Goal: Task Accomplishment & Management: Complete application form

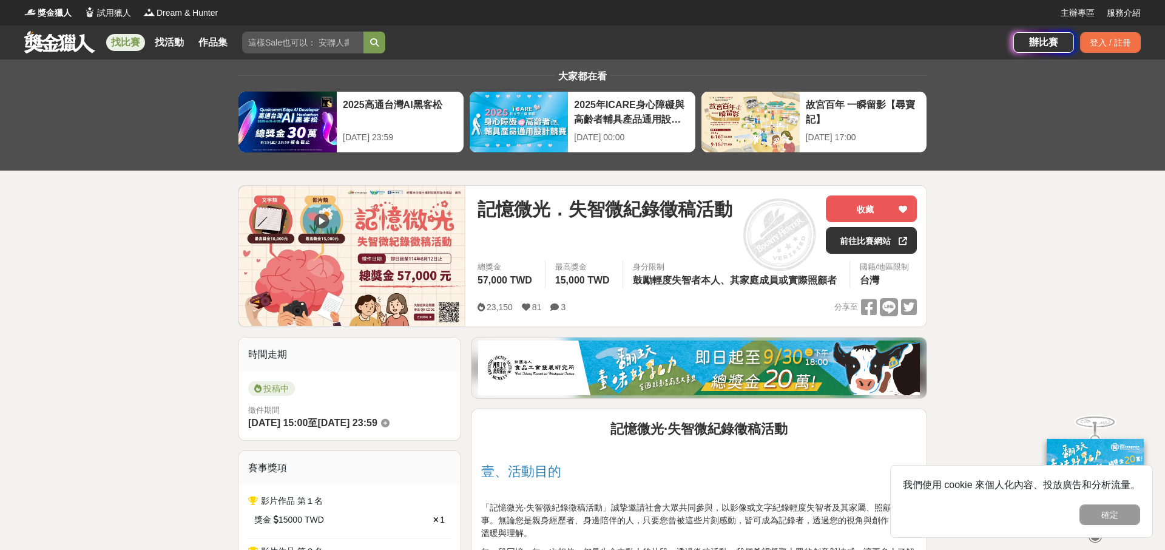
drag, startPoint x: 1099, startPoint y: 510, endPoint x: 930, endPoint y: 346, distance: 235.1
click at [1099, 510] on button "確定" at bounding box center [1109, 514] width 61 height 21
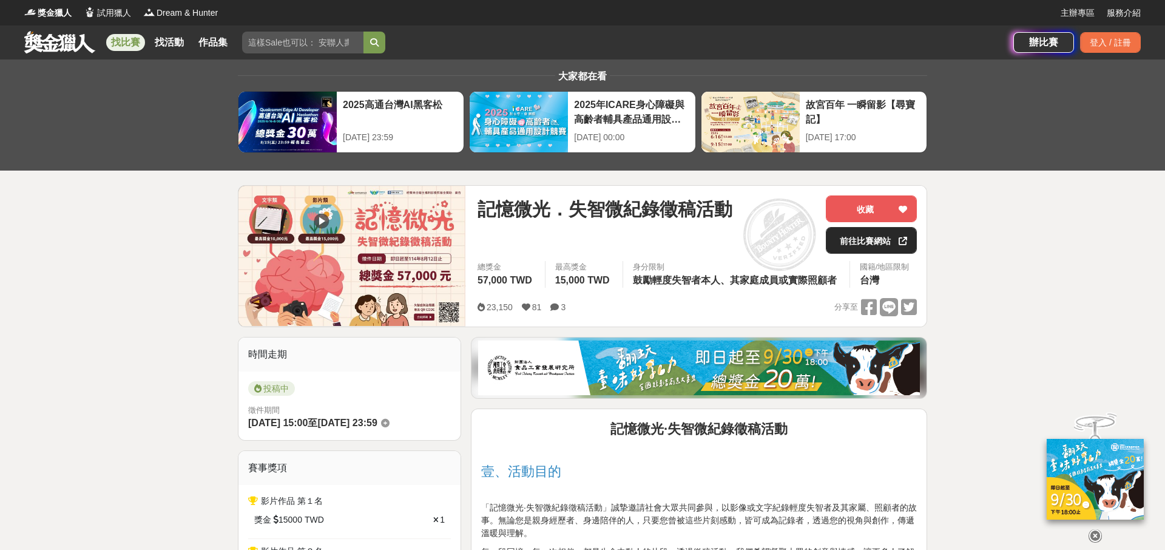
click at [903, 245] on icon at bounding box center [902, 241] width 8 height 8
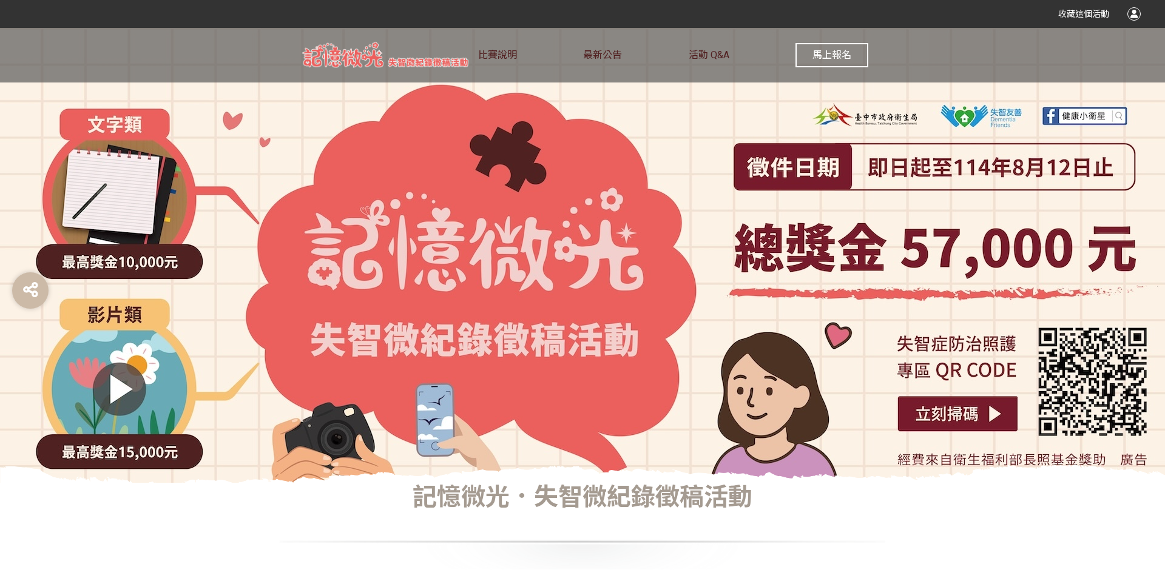
click at [840, 59] on span "馬上報名" at bounding box center [831, 55] width 39 height 12
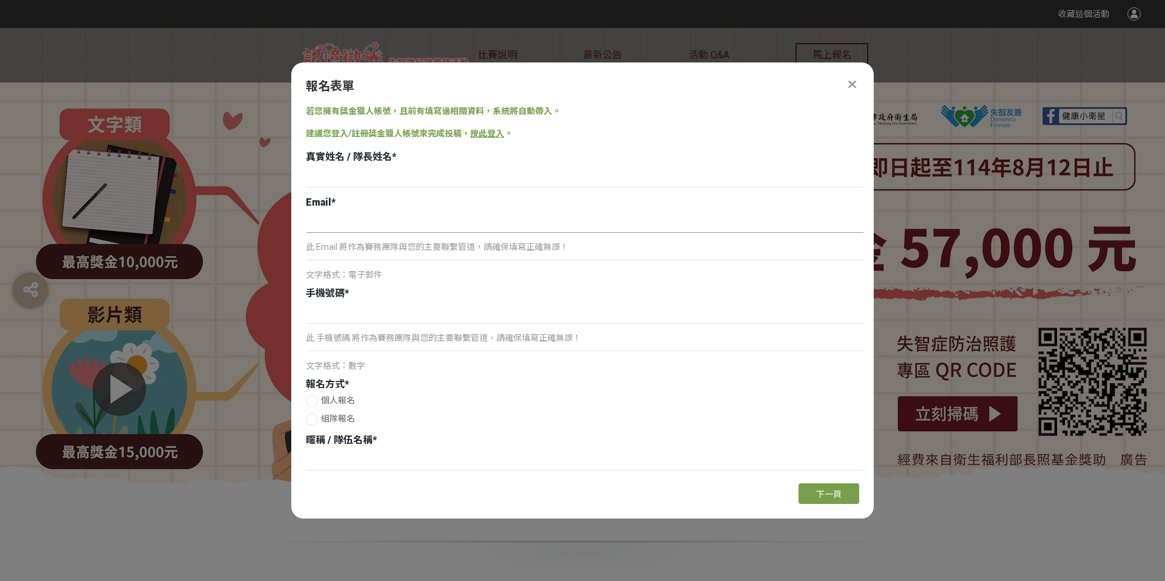
click at [395, 212] on input at bounding box center [585, 222] width 558 height 21
type input "[EMAIL_ADDRESS][DOMAIN_NAME]"
click at [422, 322] on input at bounding box center [585, 313] width 558 height 21
type input "ㄢ"
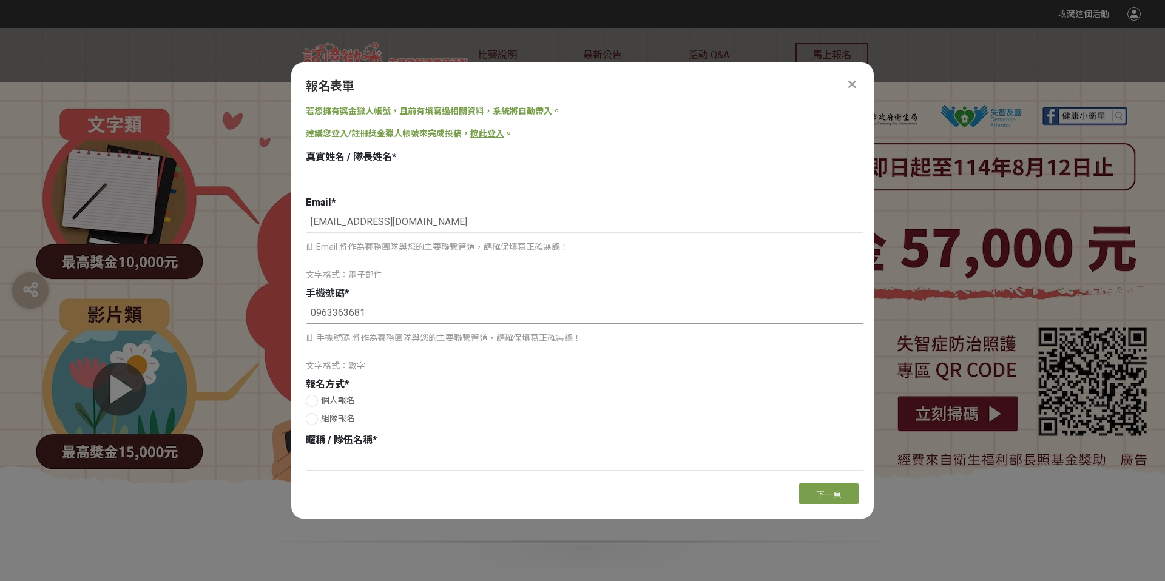
type input "0963363681"
click at [320, 407] on label "個人報名" at bounding box center [585, 400] width 558 height 13
click at [314, 405] on input "個人報名" at bounding box center [310, 401] width 8 height 8
radio input "false"
click at [429, 471] on input at bounding box center [585, 460] width 558 height 21
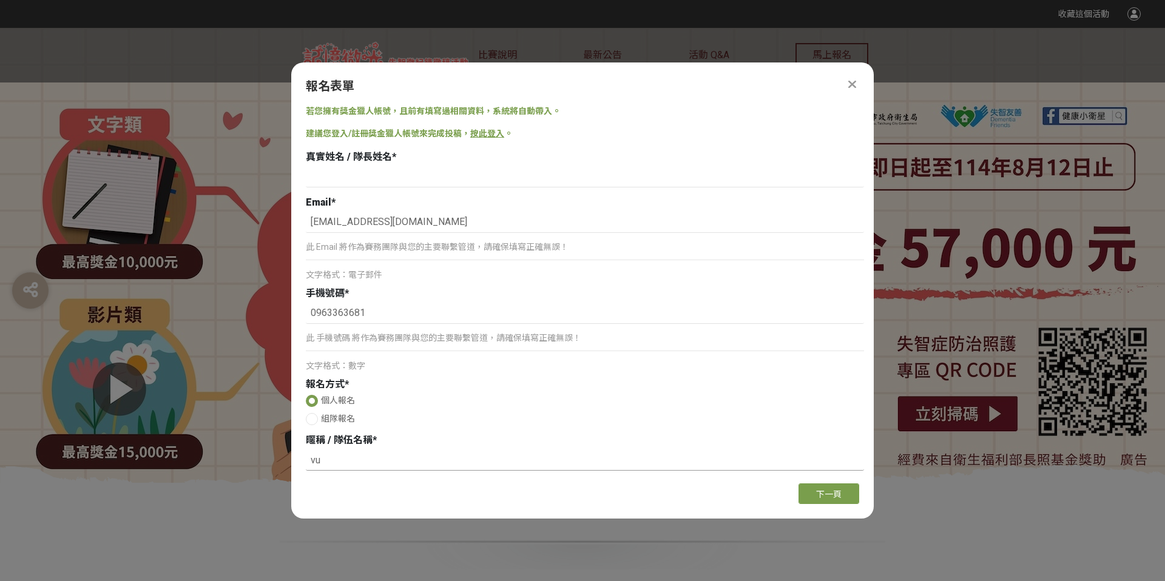
type input "v"
type input "希望微光"
click at [824, 499] on span "下一頁" at bounding box center [828, 495] width 25 height 10
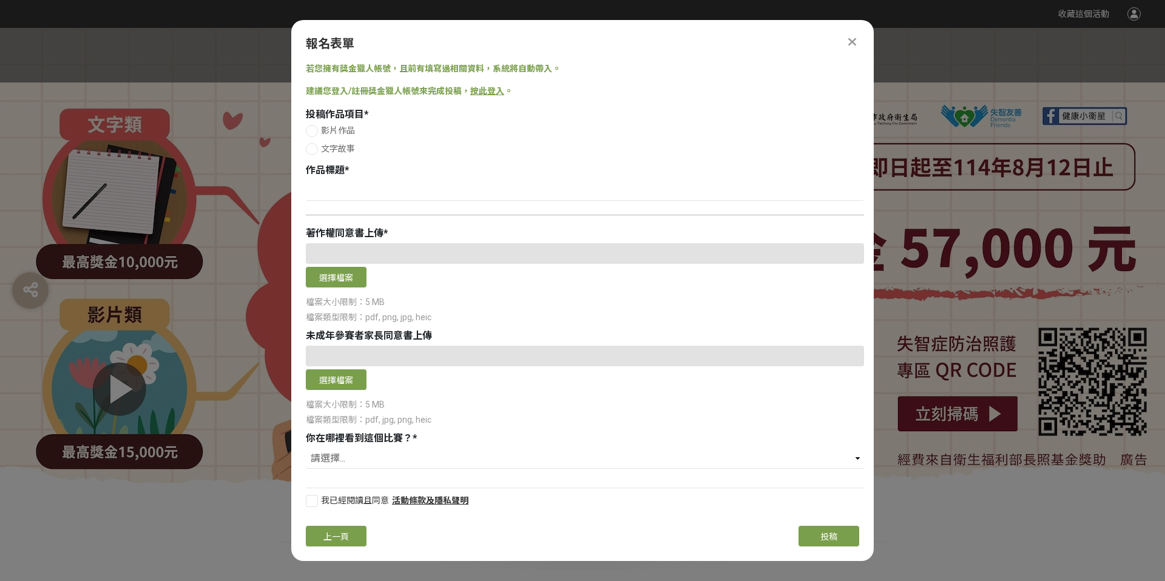
click at [316, 155] on div at bounding box center [312, 149] width 12 height 12
radio input "true"
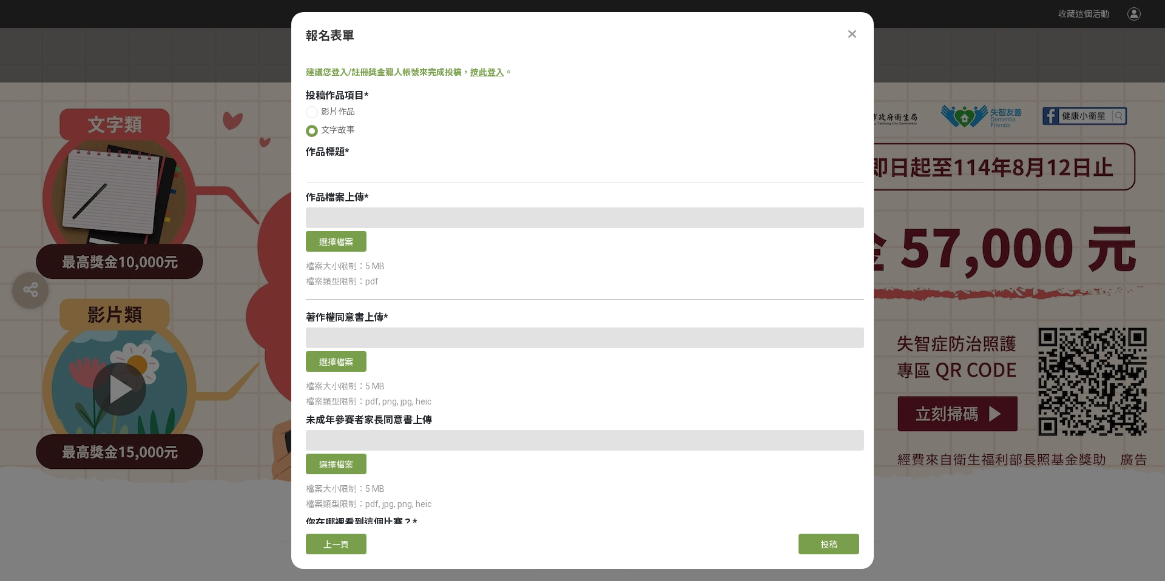
scroll to position [0, 0]
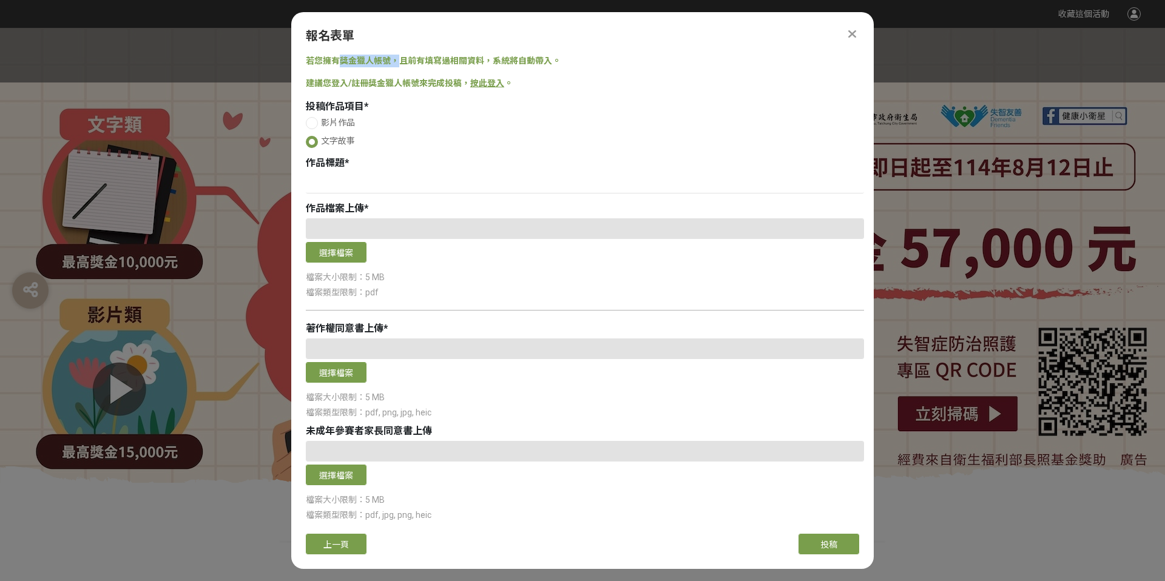
drag, startPoint x: 354, startPoint y: 71, endPoint x: 422, endPoint y: 75, distance: 68.6
click at [446, 66] on span "若您擁有獎金獵人帳號，且前有填寫過相關資料，系統將自動帶入。" at bounding box center [433, 61] width 255 height 10
click at [504, 88] on link "按此登入" at bounding box center [487, 83] width 34 height 10
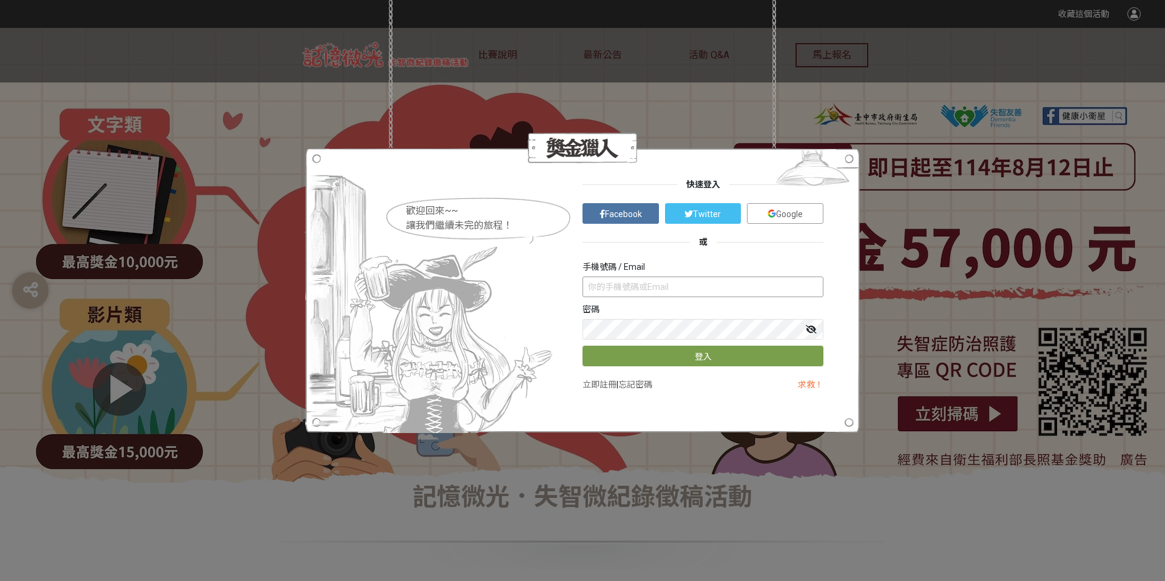
click at [621, 288] on input "text" at bounding box center [702, 287] width 241 height 21
type input "ㄞ"
type input "0963363681"
click at [614, 389] on link "立即註冊" at bounding box center [599, 385] width 34 height 10
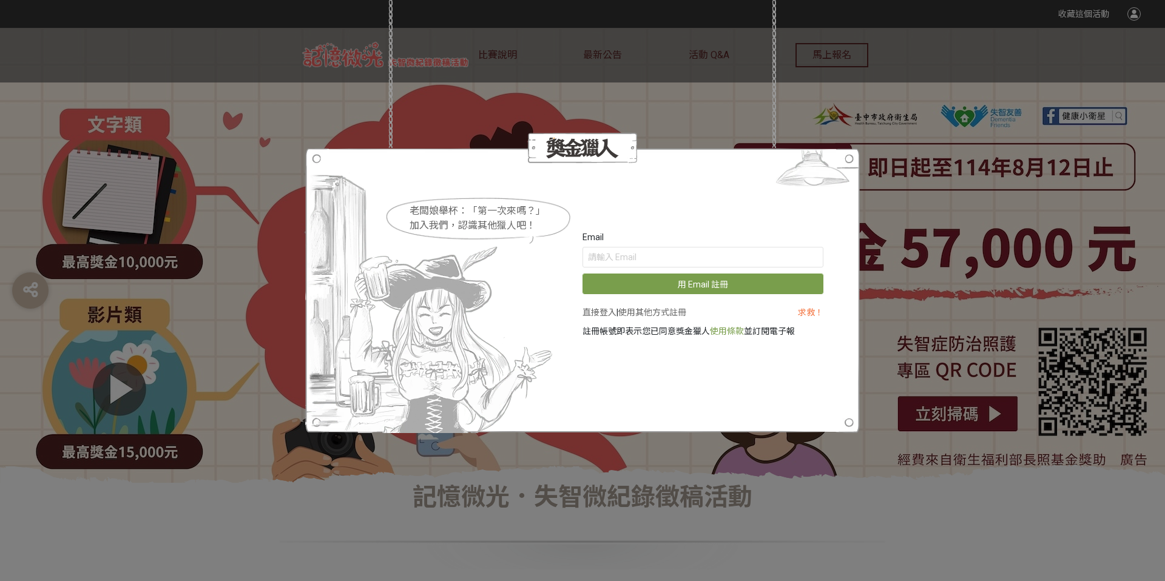
click at [593, 308] on link "直接登入" at bounding box center [599, 313] width 34 height 10
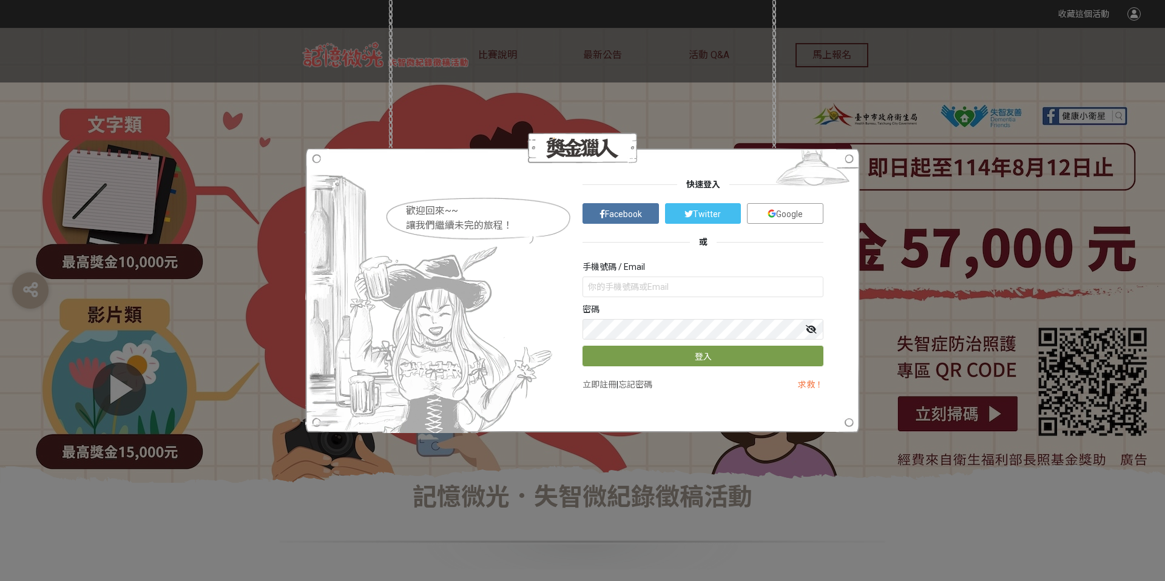
click at [594, 389] on link "立即註冊" at bounding box center [599, 385] width 34 height 10
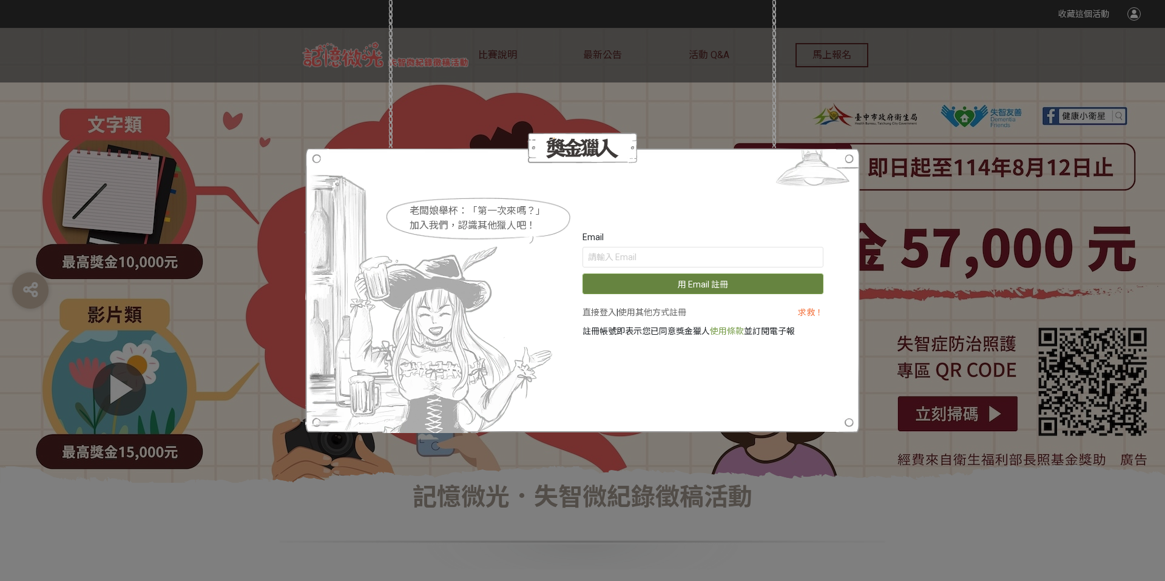
click at [701, 274] on button "用 Email 註冊" at bounding box center [702, 284] width 241 height 21
type input "[EMAIL_ADDRESS][DOMAIN_NAME]"
click at [699, 274] on button "用 Email 註冊" at bounding box center [702, 284] width 241 height 21
click at [841, 503] on div "老闆娘舉杯：「第一次來嗎？」 加入我們，認識其他獵人吧！ Email [EMAIL_ADDRESS][DOMAIN_NAME] 重新發送驗證信 直接登入 | …" at bounding box center [582, 290] width 1165 height 581
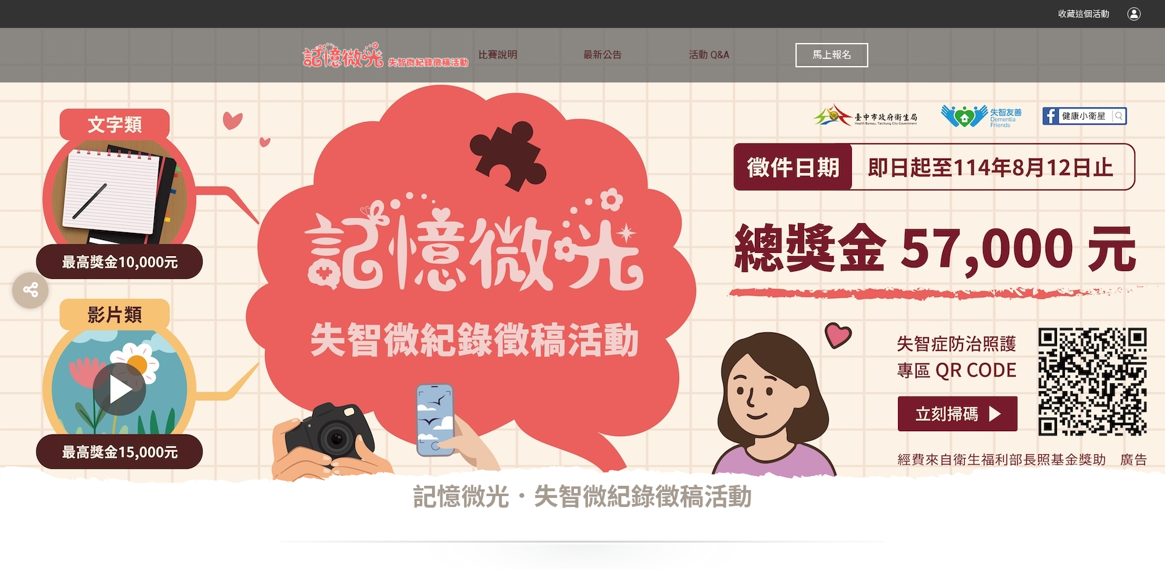
click at [843, 56] on span "馬上報名" at bounding box center [831, 55] width 39 height 12
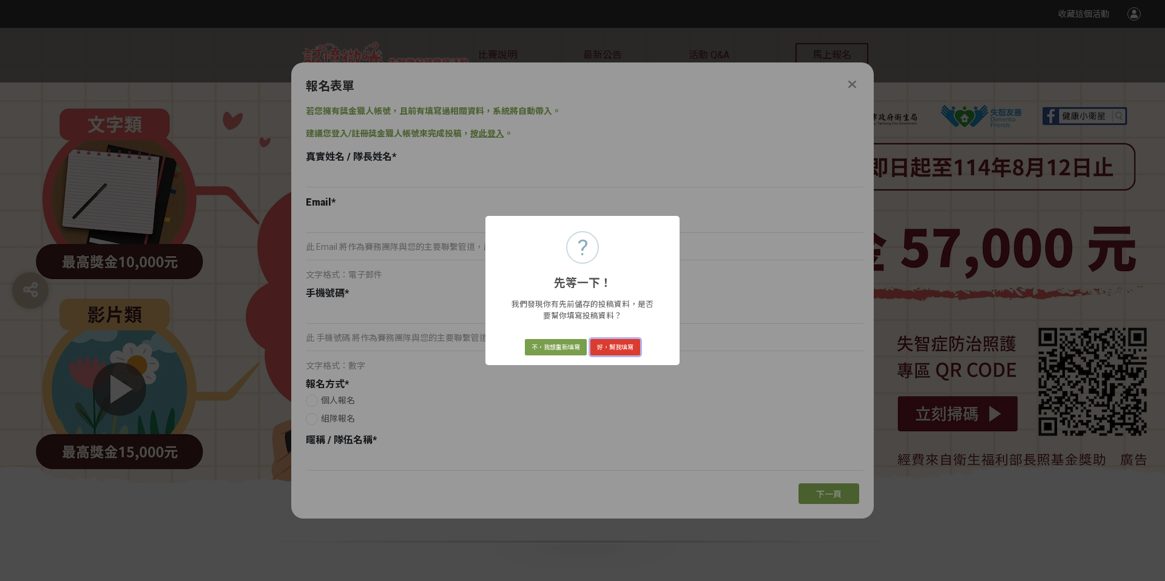
click at [630, 356] on button "好，幫我填寫" at bounding box center [615, 347] width 50 height 17
type input "[EMAIL_ADDRESS][DOMAIN_NAME]"
type input "0963363681"
radio input "true"
type input "希望微光"
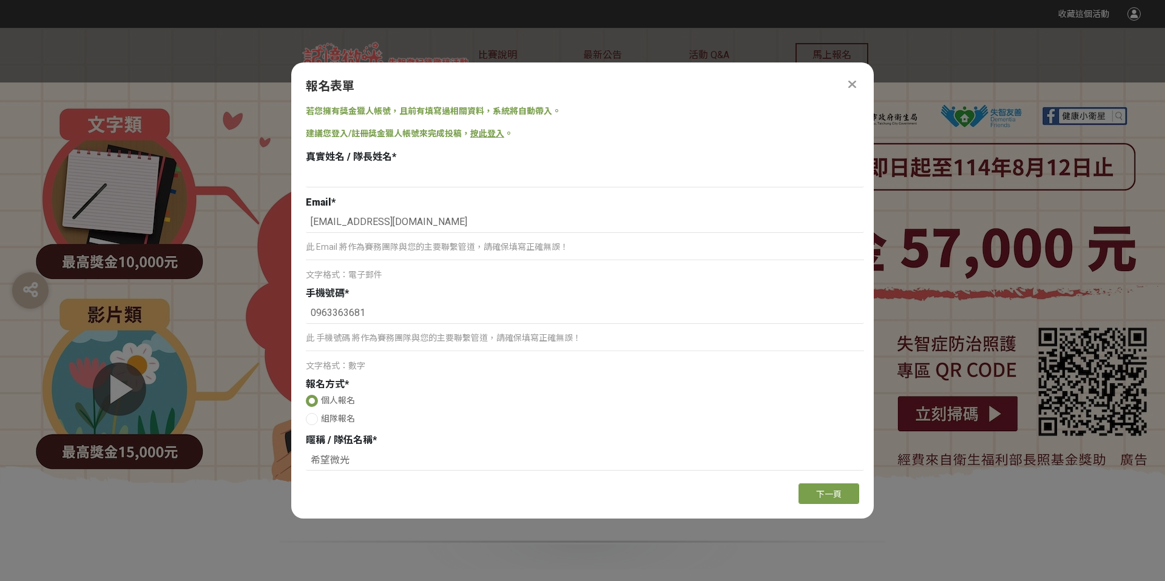
scroll to position [11, 0]
drag, startPoint x: 819, startPoint y: 548, endPoint x: 808, endPoint y: 536, distance: 16.3
click at [819, 499] on span "下一頁" at bounding box center [828, 495] width 25 height 10
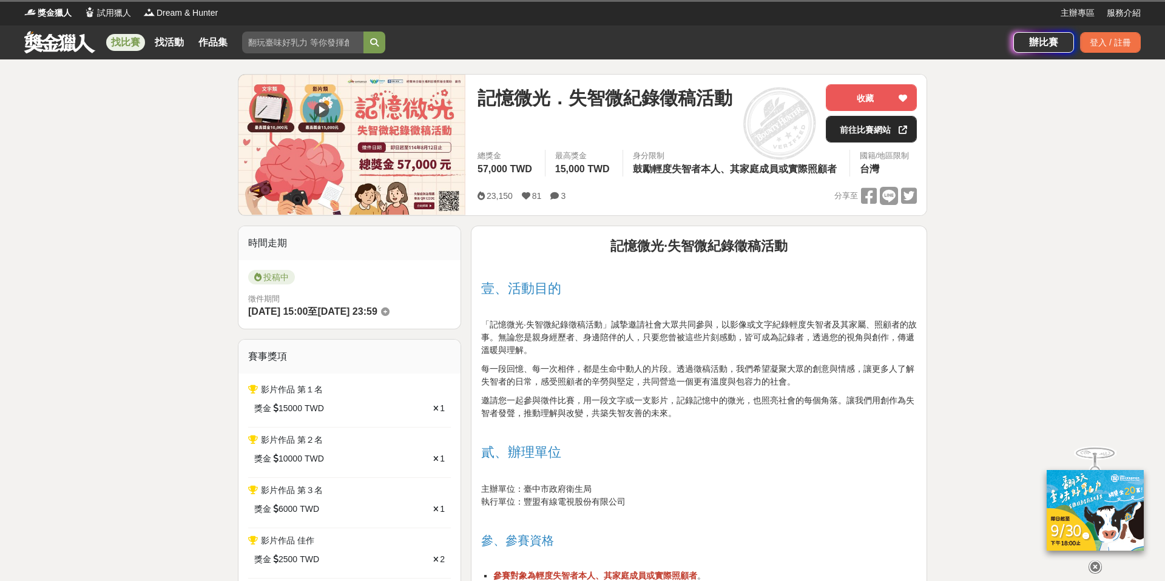
click at [894, 127] on link "前往比賽網站" at bounding box center [871, 129] width 91 height 27
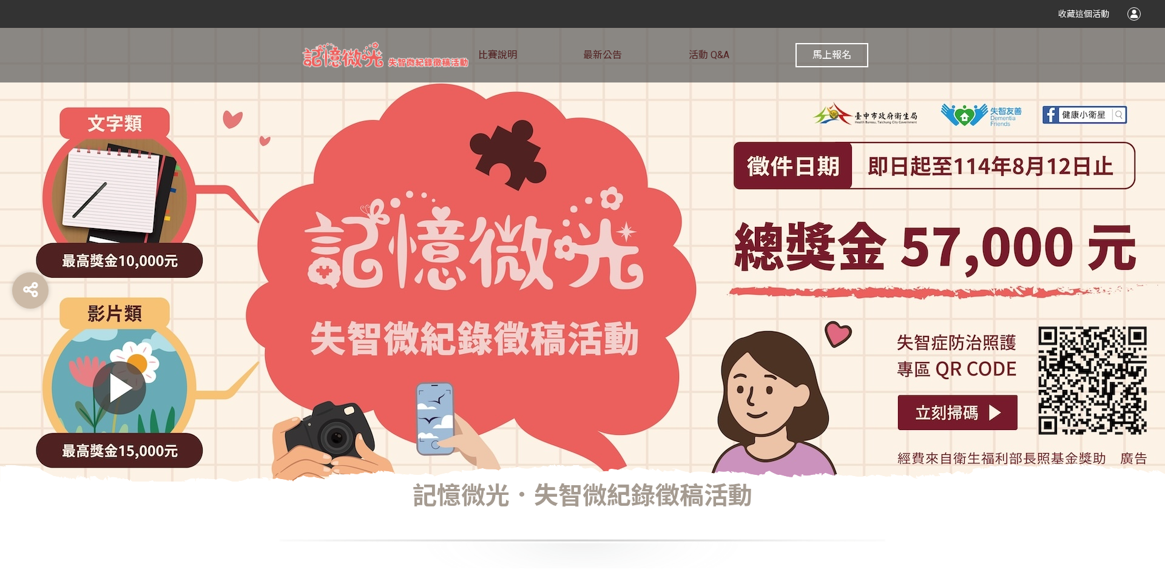
scroll to position [4, 0]
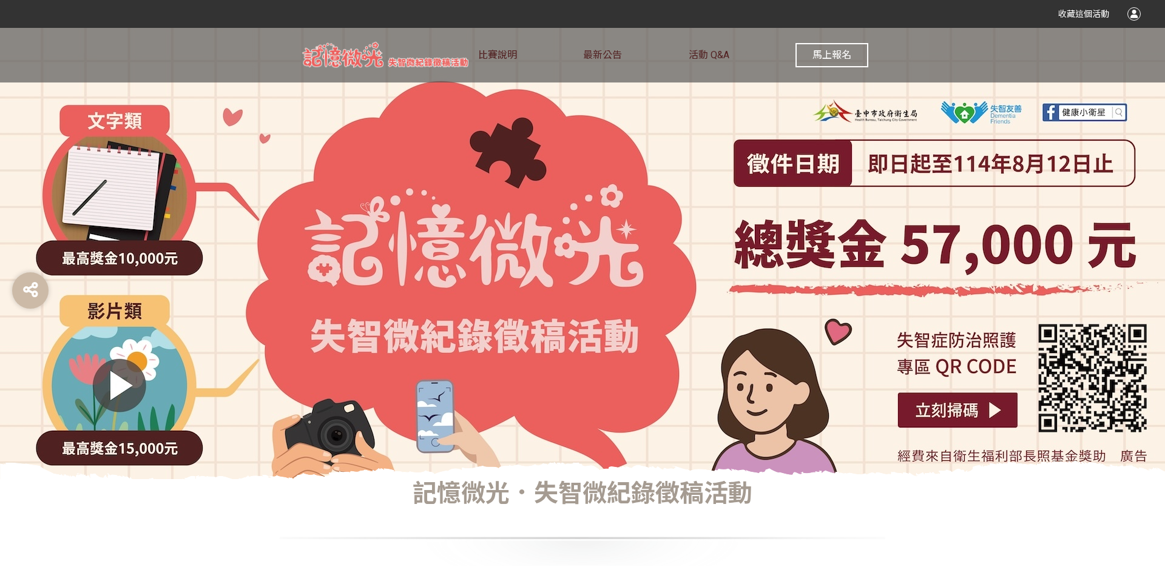
click at [851, 61] on span "馬上報名" at bounding box center [831, 55] width 39 height 12
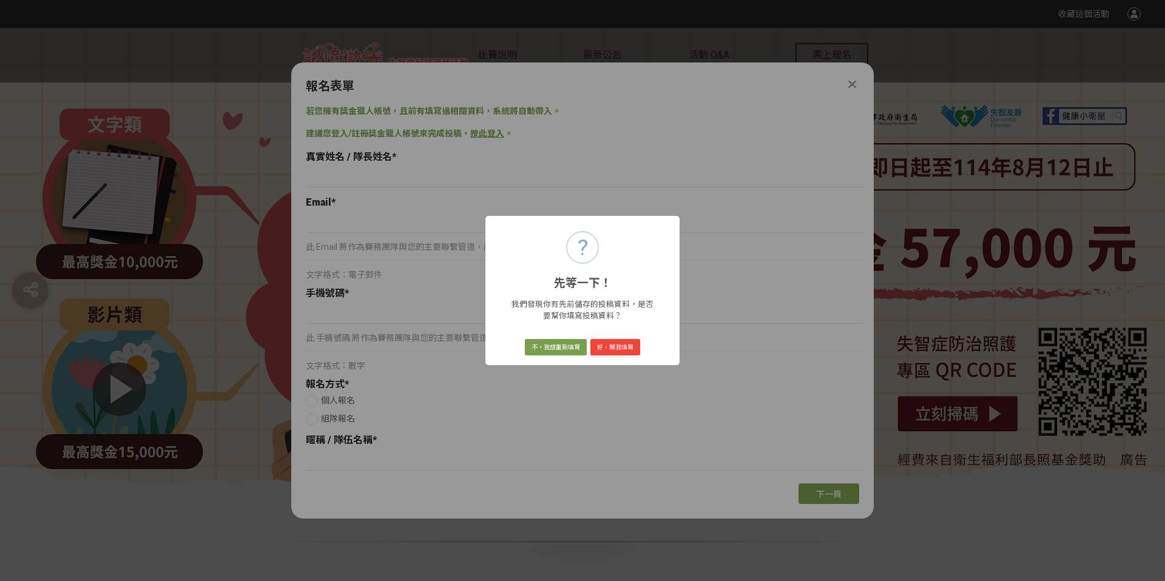
scroll to position [0, 0]
click at [640, 356] on button "好，幫我填寫" at bounding box center [615, 347] width 50 height 17
type input "[EMAIL_ADDRESS][DOMAIN_NAME]"
type input "0963363681"
radio input "true"
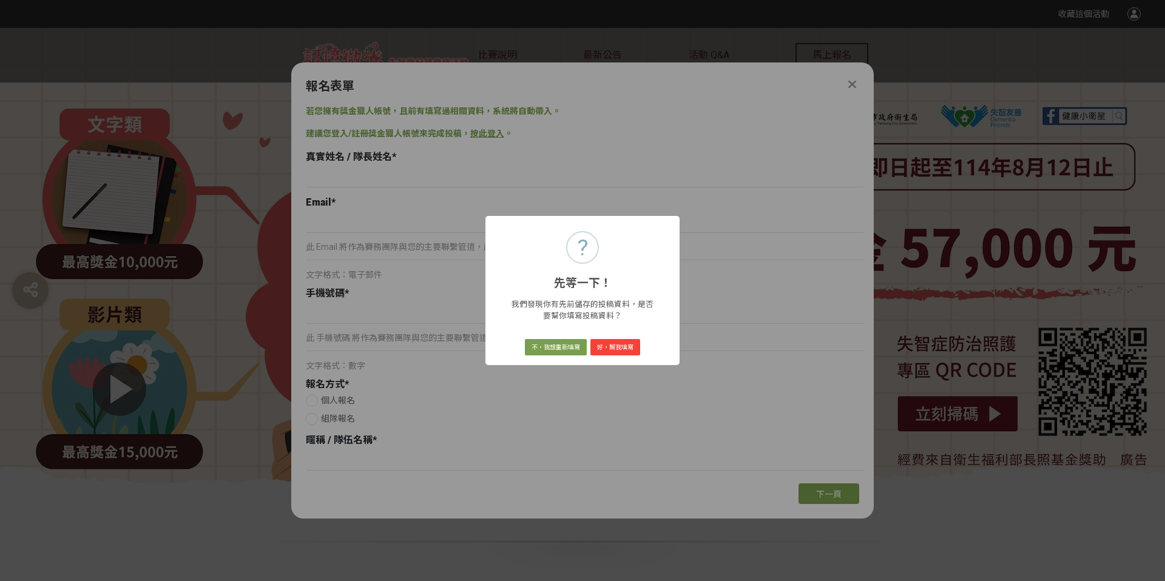
type input "希望微光"
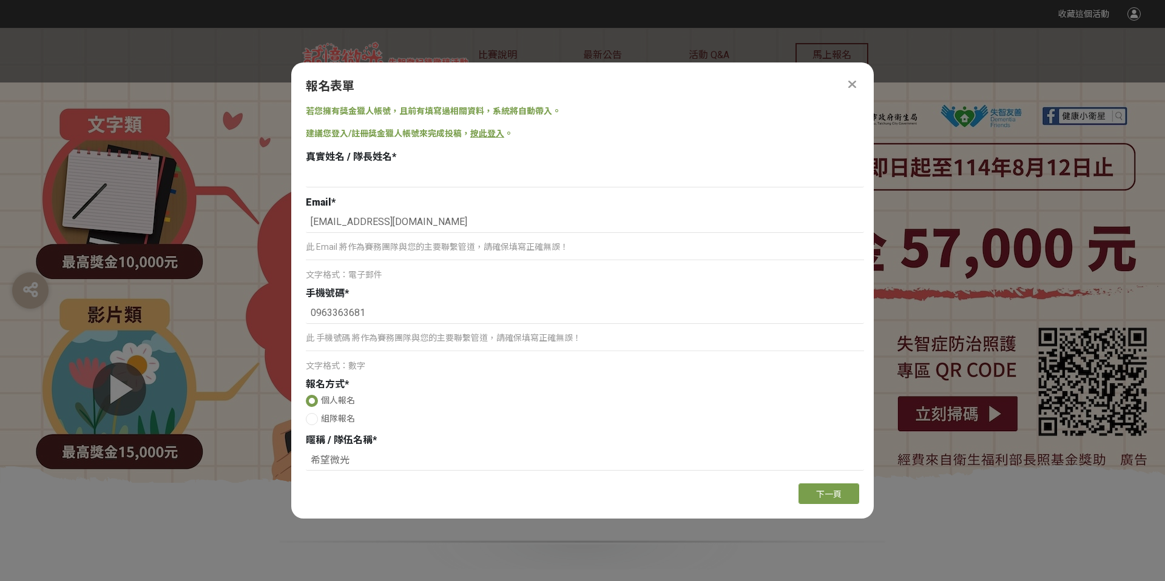
scroll to position [11, 0]
click at [832, 499] on span "下一頁" at bounding box center [828, 495] width 25 height 10
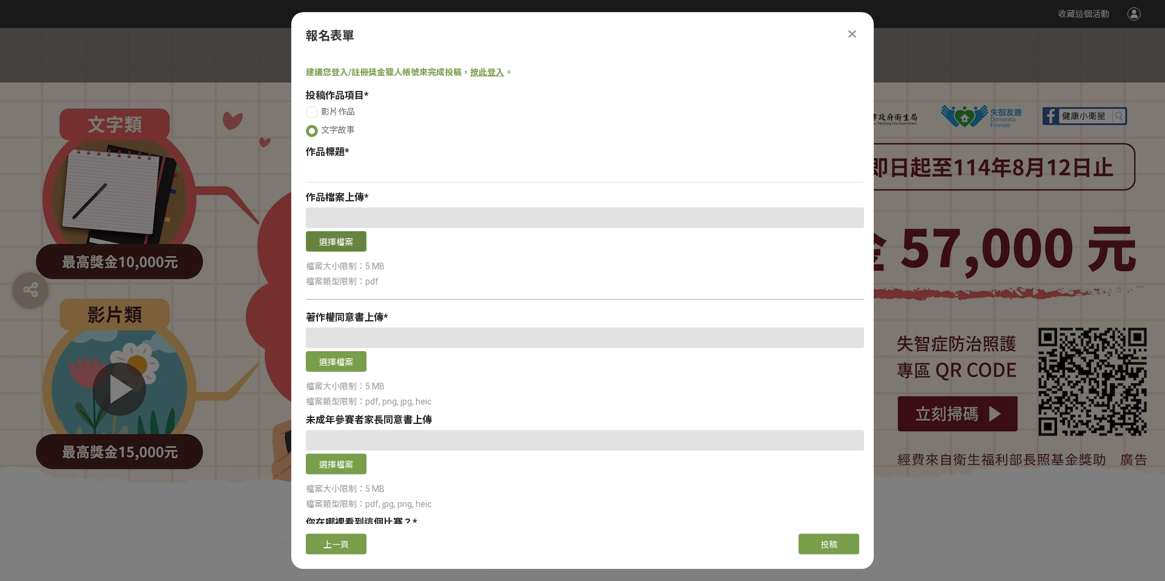
click at [354, 252] on button "選擇檔案" at bounding box center [336, 241] width 61 height 21
click at [858, 35] on div at bounding box center [851, 34] width 15 height 15
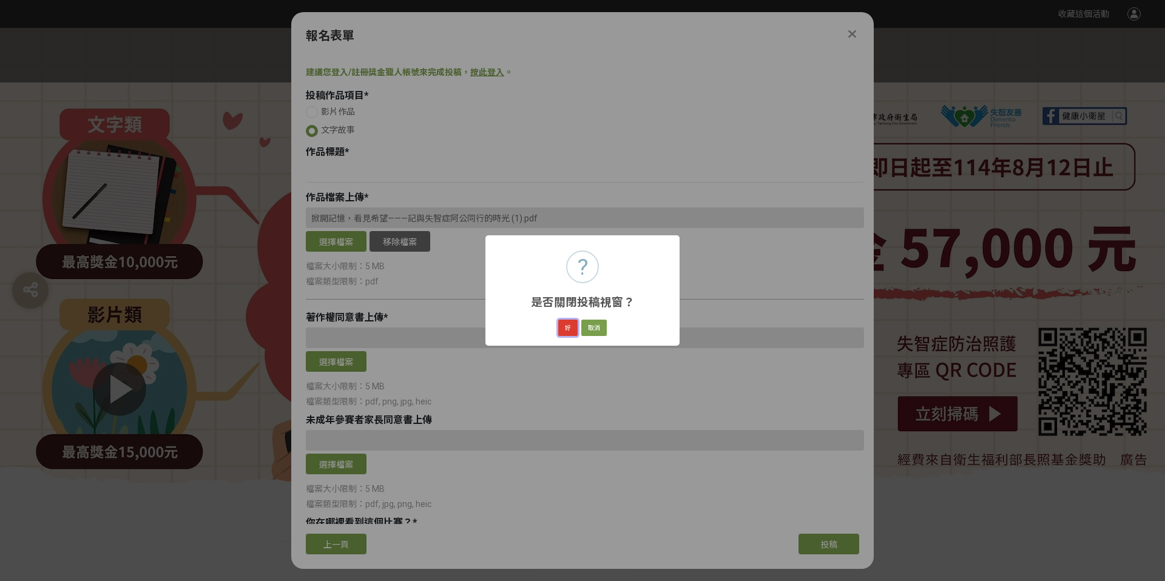
click at [560, 337] on button "好" at bounding box center [567, 328] width 19 height 17
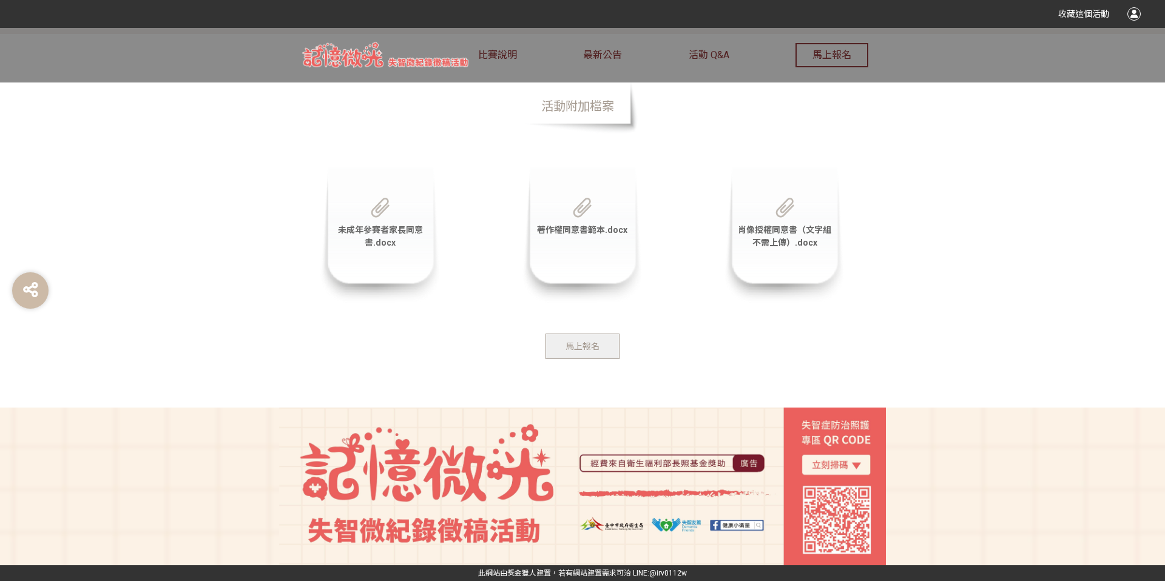
scroll to position [3684, 0]
click at [564, 235] on span "著作權同意書範本.docx" at bounding box center [582, 230] width 90 height 10
click at [386, 247] on span "未成年參賽者家長同意書.docx" at bounding box center [380, 236] width 85 height 22
